Goal: Task Accomplishment & Management: Use online tool/utility

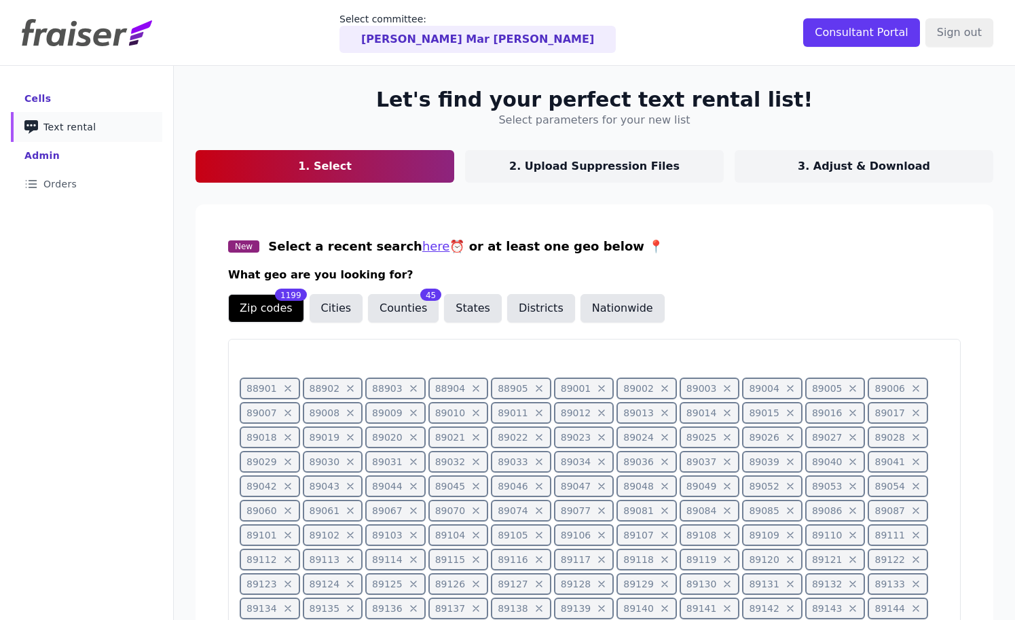
click at [538, 172] on p "2. Upload Suppression Files" at bounding box center [594, 166] width 170 height 16
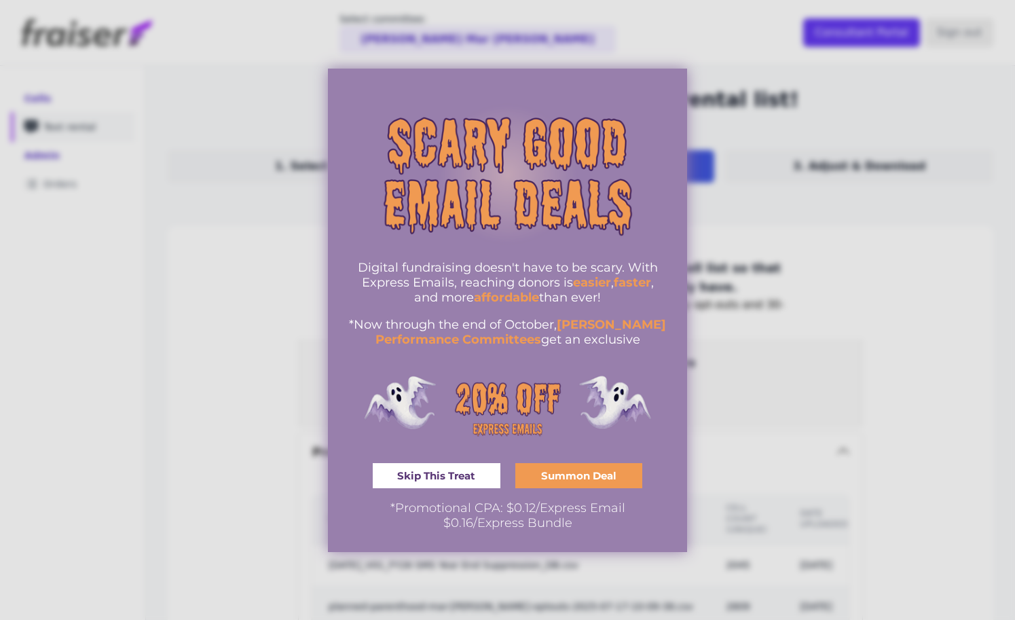
click at [439, 466] on link "Skip This Treat" at bounding box center [437, 475] width 128 height 25
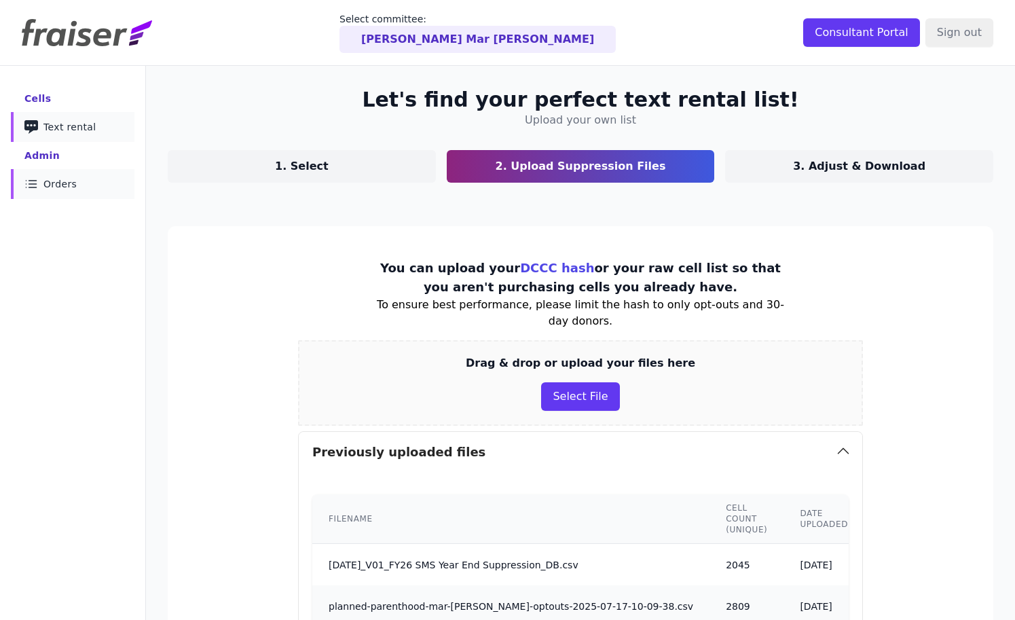
click at [33, 187] on icon at bounding box center [32, 187] width 7 height 0
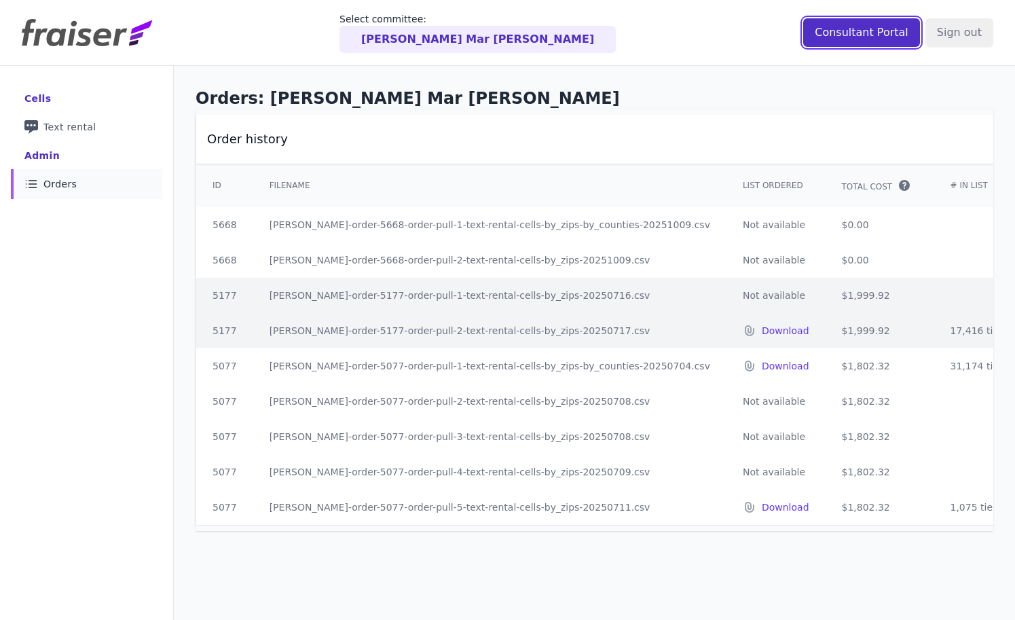
click at [860, 32] on input "Consultant Portal" at bounding box center [861, 32] width 117 height 29
